Goal: Transaction & Acquisition: Download file/media

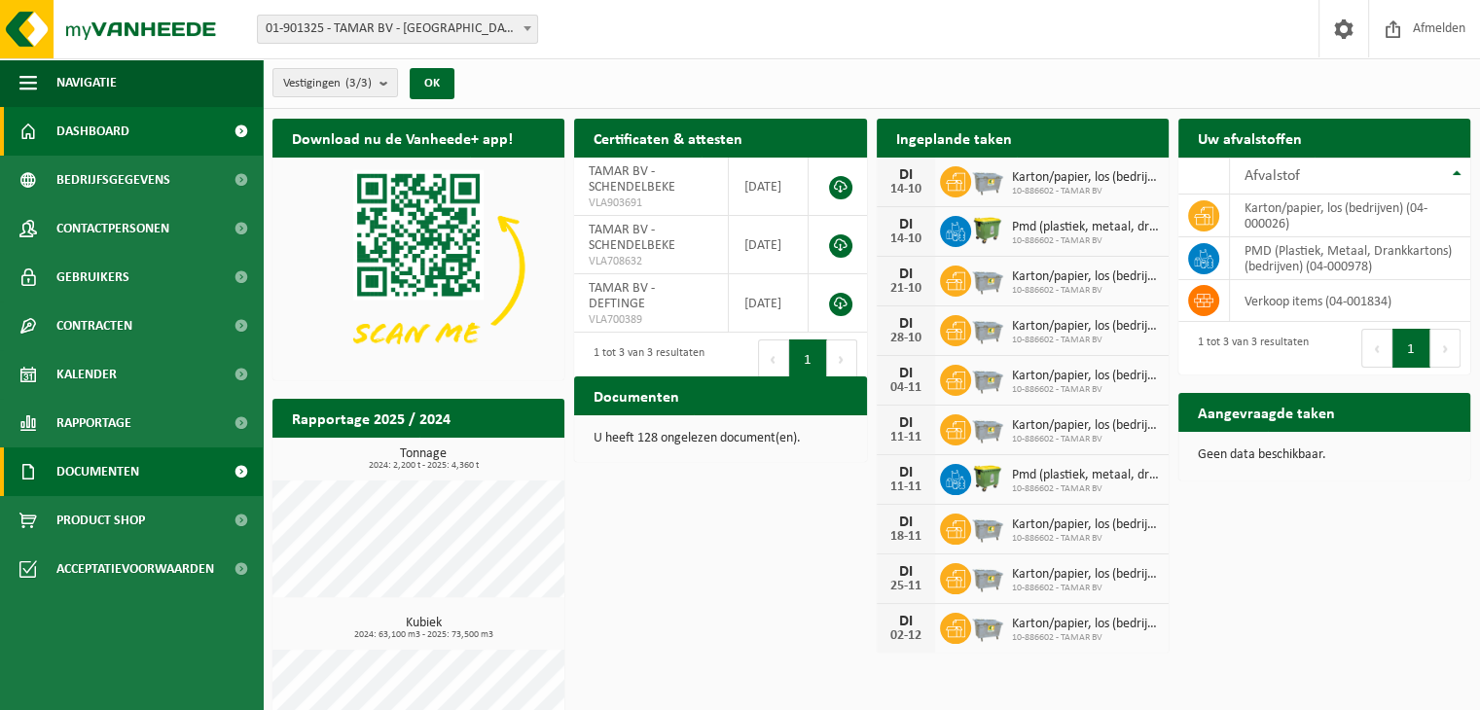
click at [110, 491] on span "Documenten" at bounding box center [97, 471] width 83 height 49
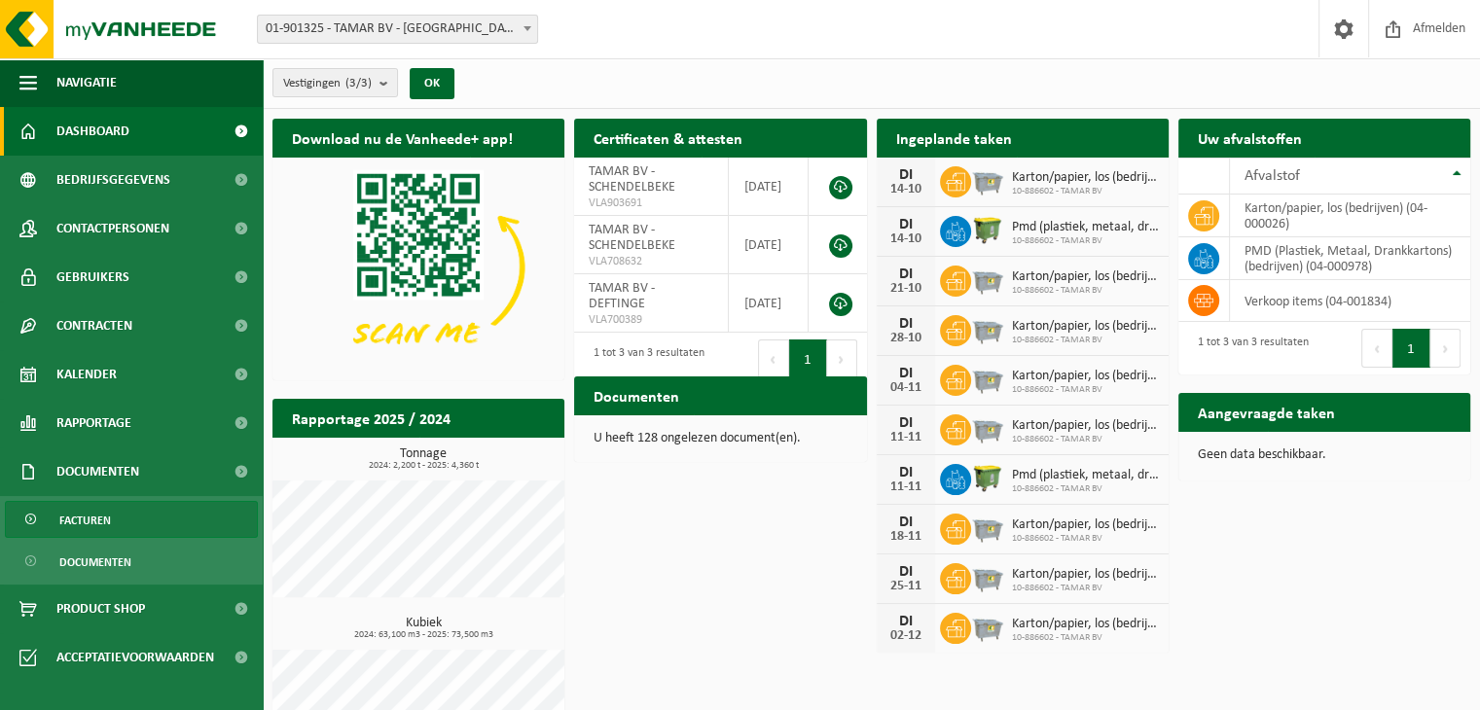
click at [100, 522] on span "Facturen" at bounding box center [85, 520] width 52 height 37
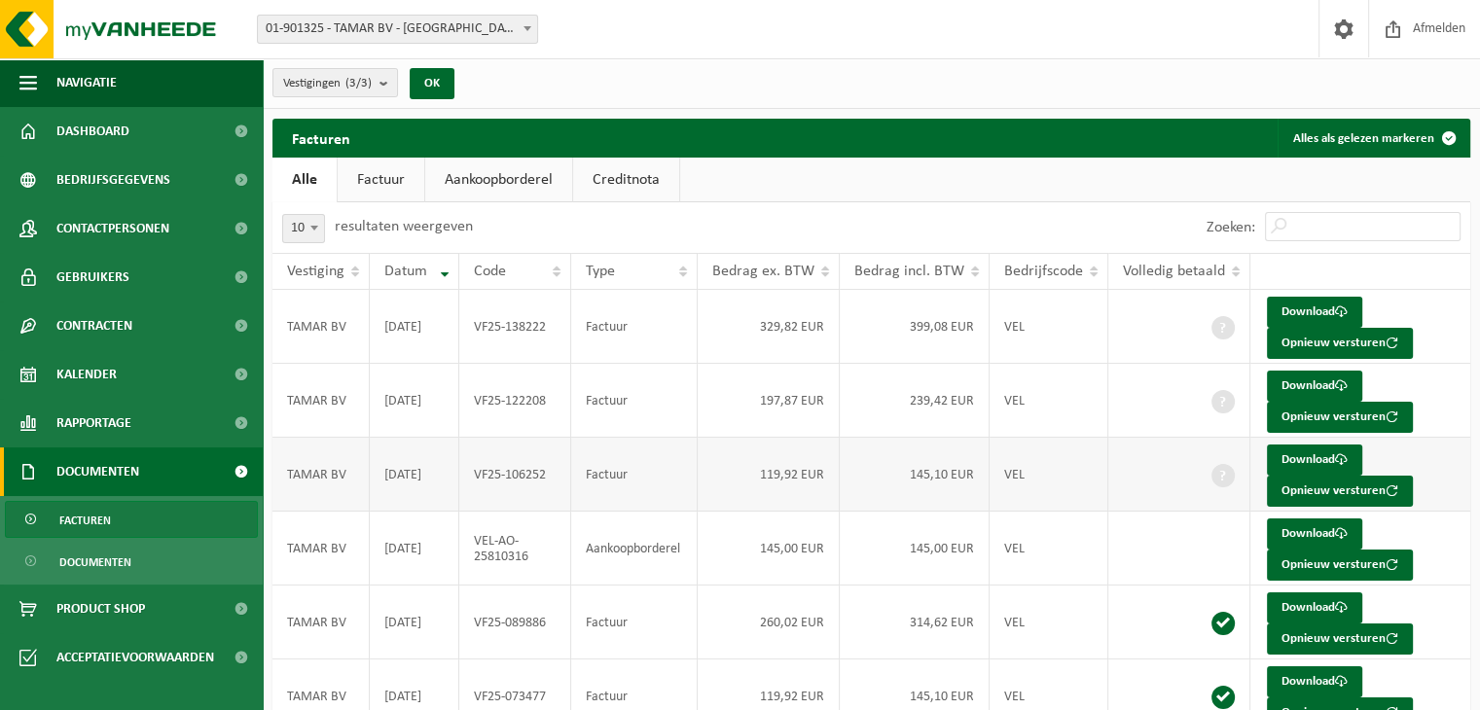
click at [1066, 483] on td "VEL" at bounding box center [1048, 475] width 119 height 74
drag, startPoint x: 1066, startPoint y: 483, endPoint x: 963, endPoint y: 467, distance: 104.4
click at [963, 467] on td "145,10 EUR" at bounding box center [914, 475] width 150 height 74
click at [1294, 449] on link "Download" at bounding box center [1314, 460] width 95 height 31
click at [1278, 386] on link "Download" at bounding box center [1314, 386] width 95 height 31
